Goal: Task Accomplishment & Management: Manage account settings

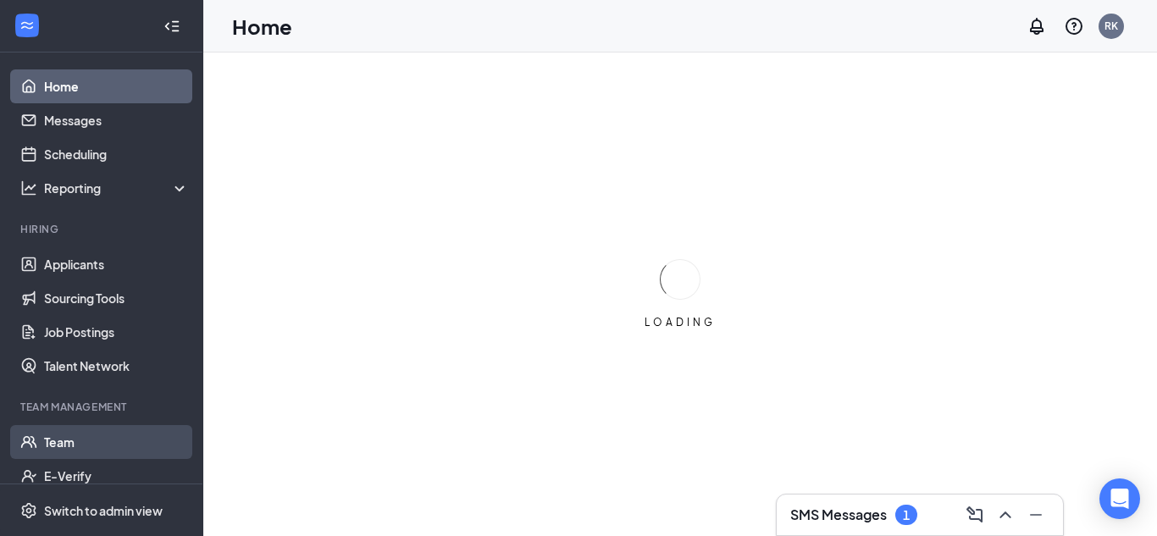
click at [166, 442] on link "Team" at bounding box center [116, 442] width 145 height 34
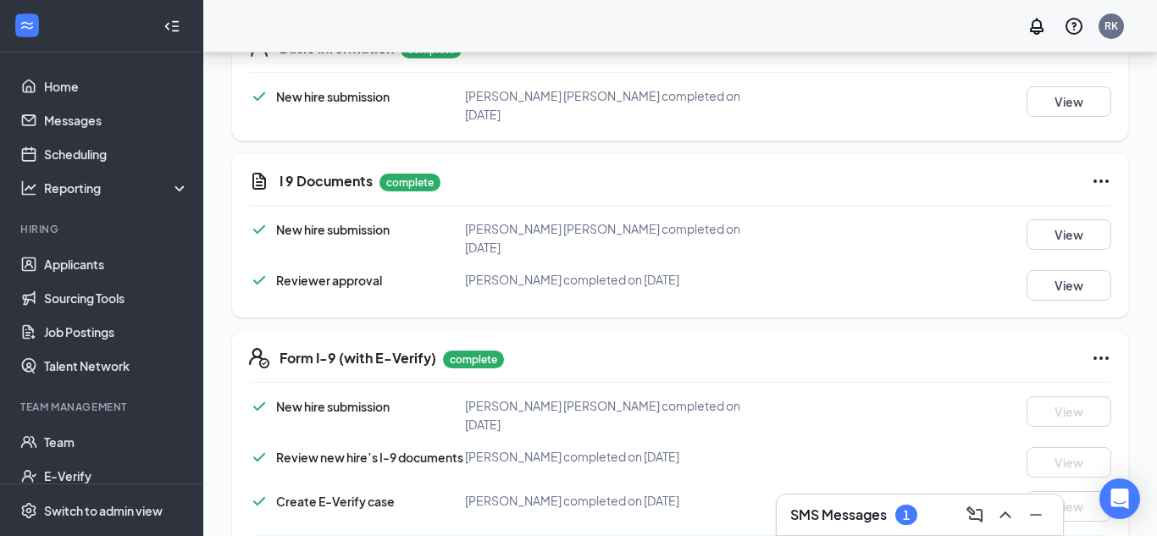
scroll to position [419, 0]
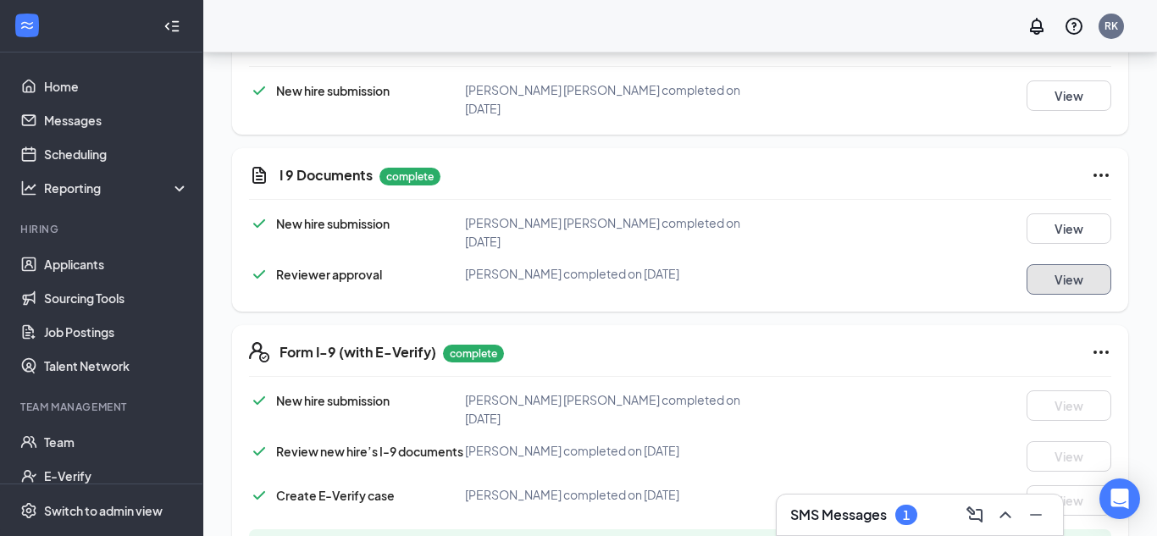
click at [1039, 264] on button "View" at bounding box center [1069, 279] width 85 height 30
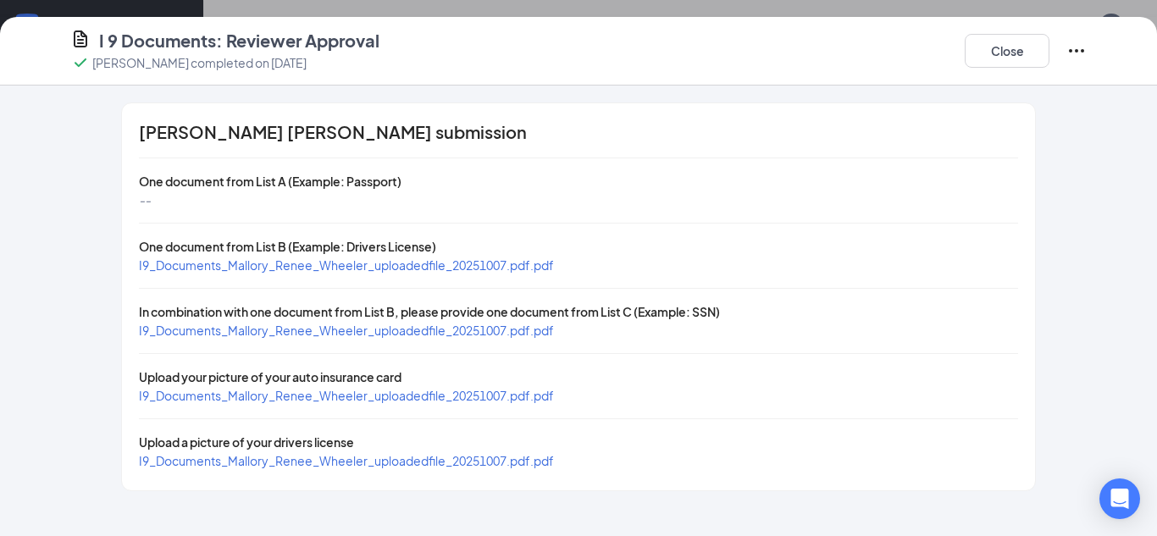
click at [469, 330] on span "I9_Documents_Mallory_Renee_Wheeler_uploadedfile_20251007.pdf.pdf" at bounding box center [346, 330] width 415 height 15
click at [344, 401] on span "I9_Documents_Mallory_Renee_Wheeler_uploadedfile_20251007.pdf.pdf" at bounding box center [346, 395] width 415 height 15
click at [339, 269] on span "I9_Documents_Mallory_Renee_Wheeler_uploadedfile_20251007.pdf.pdf" at bounding box center [346, 264] width 415 height 15
